Goal: Task Accomplishment & Management: Use online tool/utility

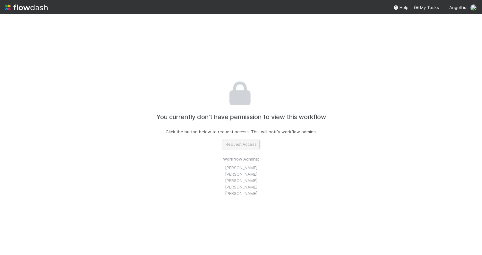
click at [241, 146] on button "Request Access" at bounding box center [241, 144] width 37 height 9
